Goal: Information Seeking & Learning: Learn about a topic

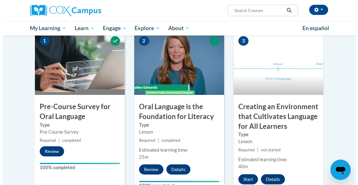
scroll to position [150, 0]
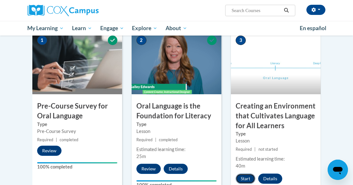
click at [243, 176] on button "Start" at bounding box center [246, 179] width 20 height 10
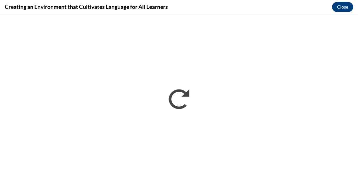
scroll to position [0, 0]
